Goal: Transaction & Acquisition: Subscribe to service/newsletter

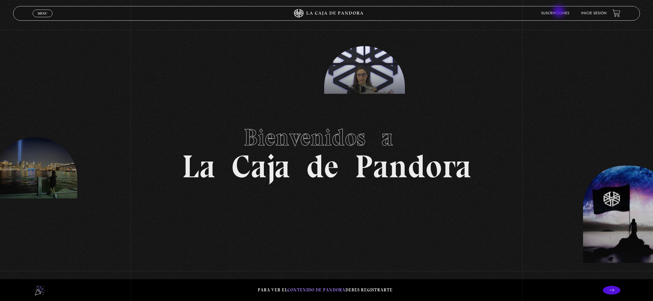
click at [559, 12] on link "Suscripciones" at bounding box center [555, 13] width 28 height 3
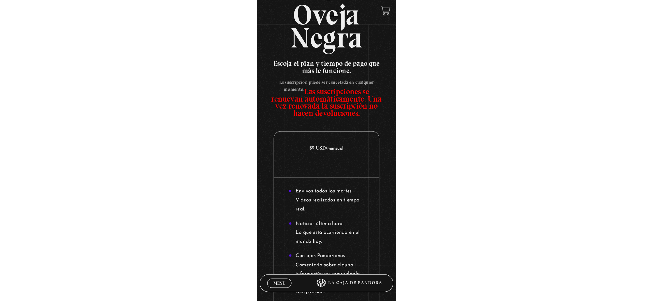
scroll to position [24, 0]
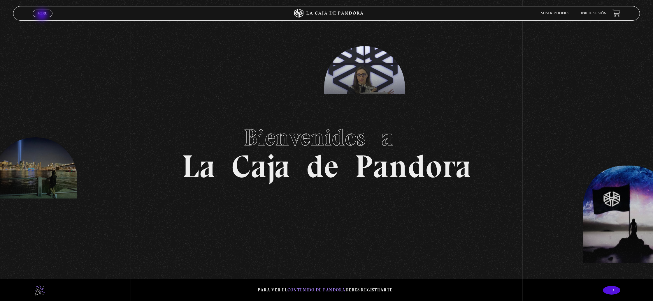
click at [43, 15] on link "Menu Cerrar" at bounding box center [43, 14] width 20 height 8
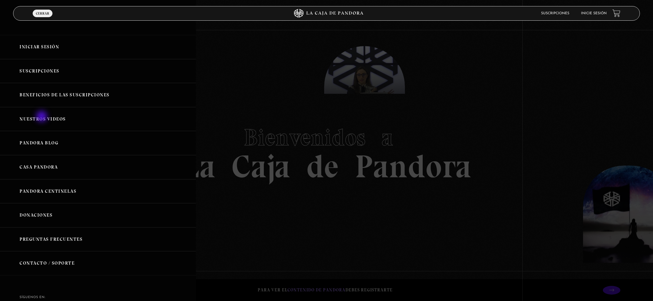
click at [42, 117] on link "Nuestros Videos" at bounding box center [98, 119] width 196 height 24
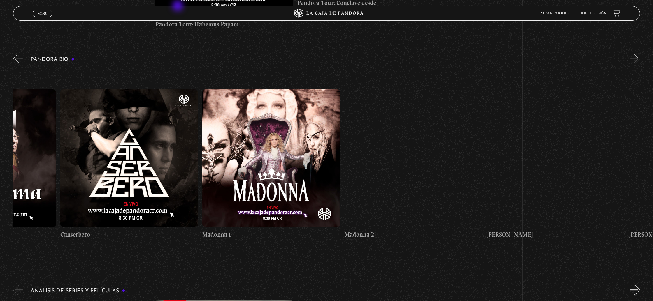
scroll to position [0, 665]
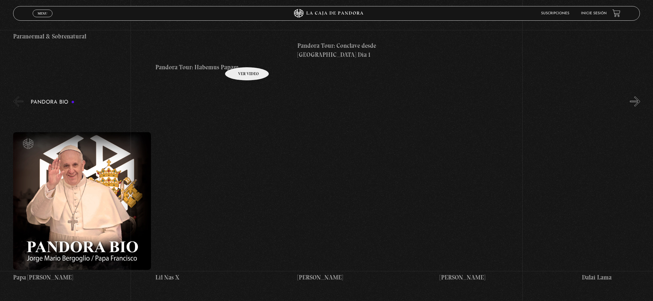
scroll to position [709, 0]
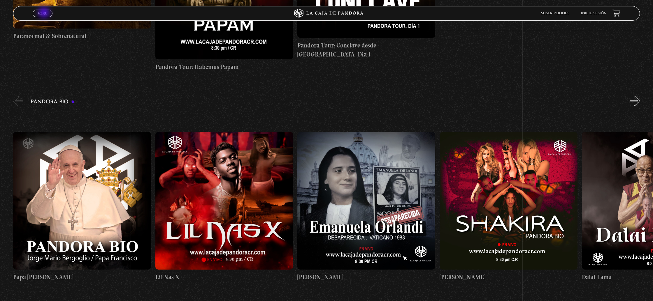
click at [45, 13] on span "Menu" at bounding box center [43, 13] width 10 height 3
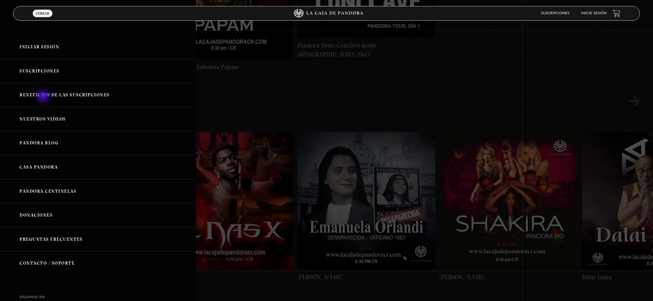
click at [44, 97] on link "Beneficios de las suscripciones" at bounding box center [98, 95] width 196 height 24
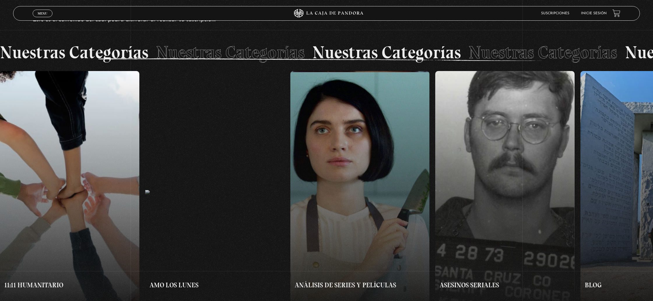
scroll to position [473, 0]
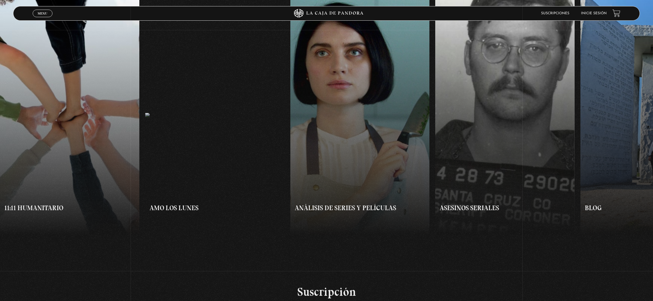
scroll to position [539, 0]
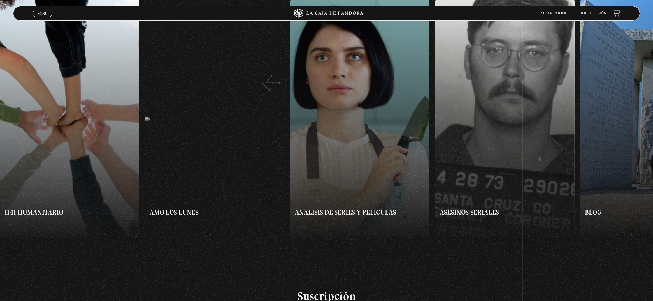
drag, startPoint x: 0, startPoint y: 0, endPoint x: 230, endPoint y: 73, distance: 241.2
click at [230, 73] on div "11:11 Humanitario Amo los Lunes Análisis de series y películas Asesinos Seriale…" at bounding box center [326, 119] width 653 height 243
click at [211, 89] on button "«" at bounding box center [163, 119] width 326 height 243
click at [219, 100] on button "«" at bounding box center [163, 119] width 326 height 243
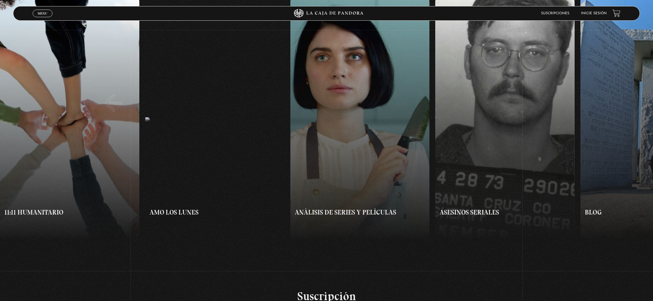
click at [103, 92] on button "«" at bounding box center [163, 119] width 326 height 243
click at [531, 91] on button "»" at bounding box center [489, 119] width 326 height 243
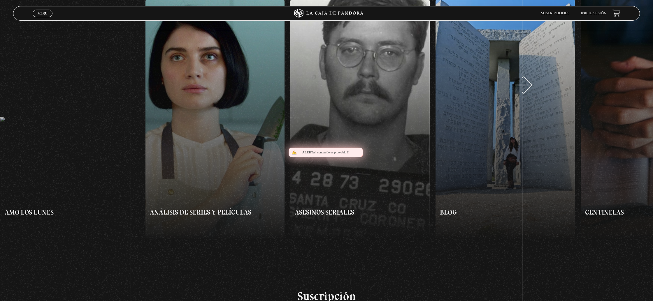
click at [531, 91] on button "»" at bounding box center [489, 119] width 326 height 243
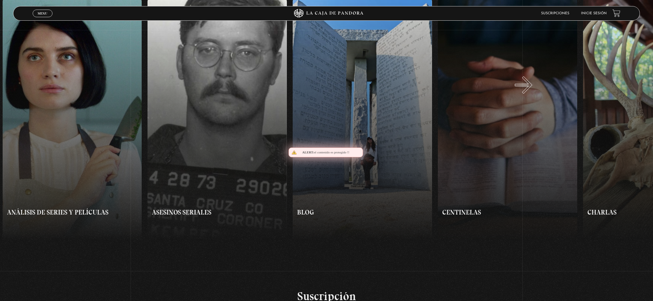
click at [531, 91] on button "»" at bounding box center [489, 119] width 326 height 243
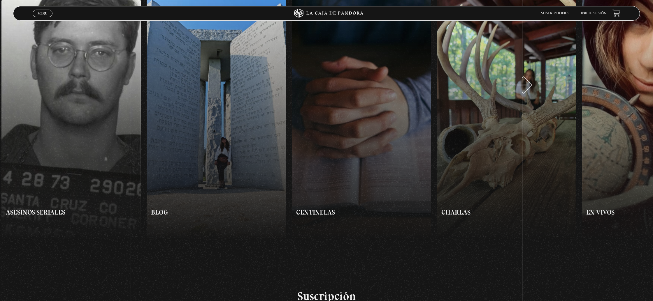
click at [531, 91] on button "»" at bounding box center [489, 119] width 326 height 243
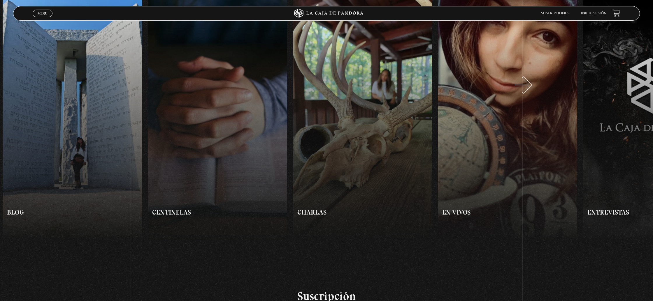
click at [531, 91] on button "»" at bounding box center [489, 119] width 326 height 243
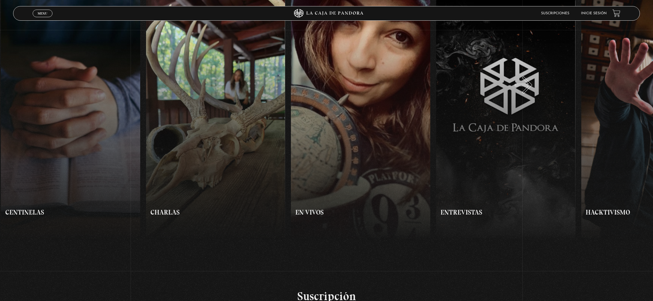
click at [531, 91] on button "»" at bounding box center [489, 119] width 326 height 243
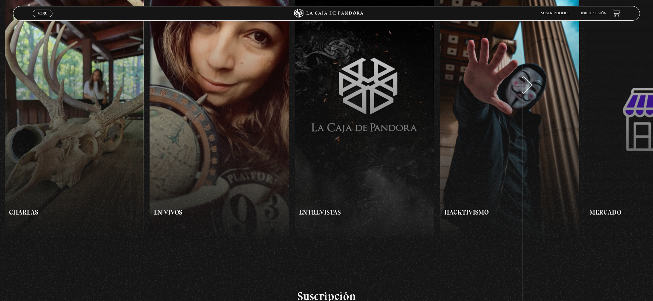
click at [531, 91] on button "»" at bounding box center [489, 119] width 326 height 243
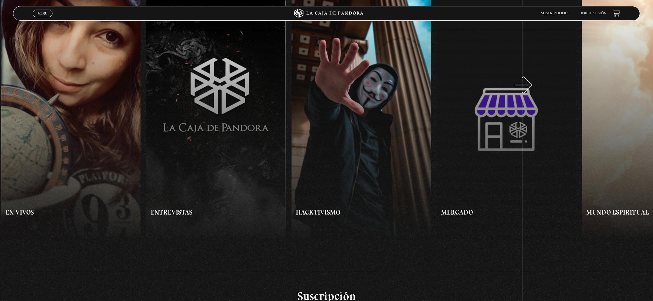
click at [531, 91] on button "»" at bounding box center [489, 119] width 326 height 243
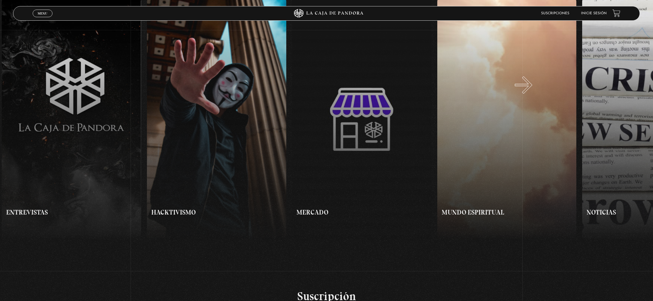
click at [531, 91] on button "»" at bounding box center [489, 119] width 326 height 243
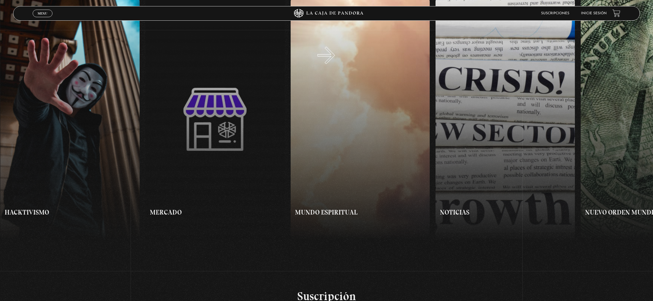
scroll to position [0, 1306]
click at [40, 14] on span "Menu" at bounding box center [43, 13] width 10 height 3
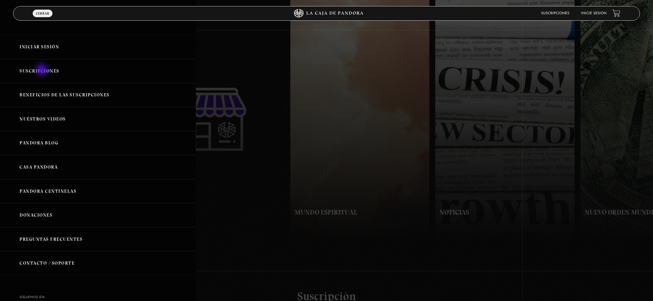
click at [42, 70] on link "Suscripciones" at bounding box center [98, 71] width 196 height 24
